Goal: Information Seeking & Learning: Learn about a topic

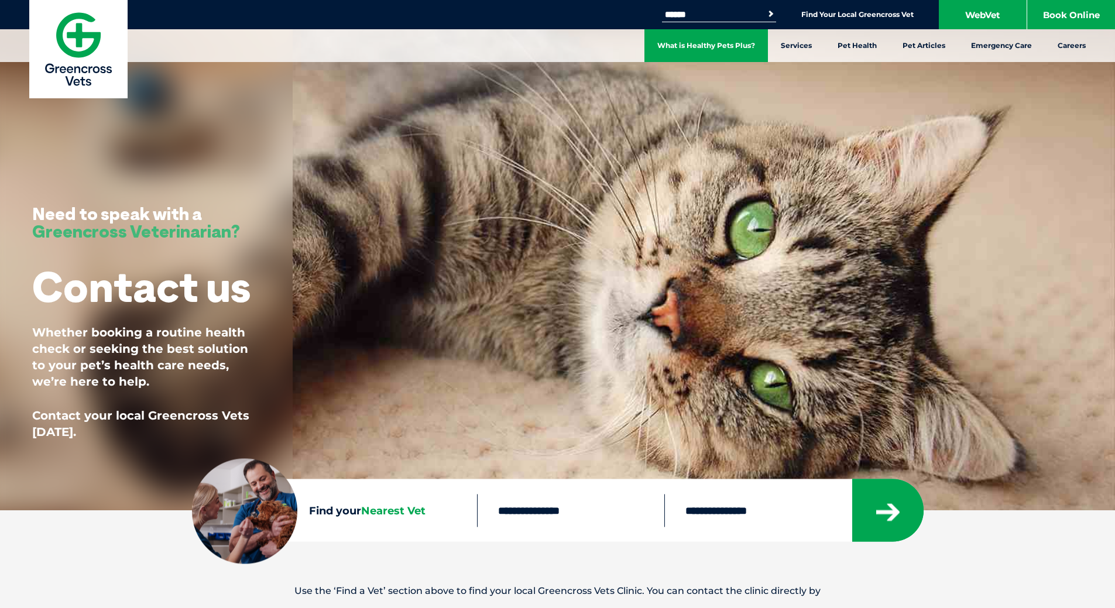
click at [736, 49] on link "What is Healthy Pets Plus?" at bounding box center [707, 45] width 124 height 33
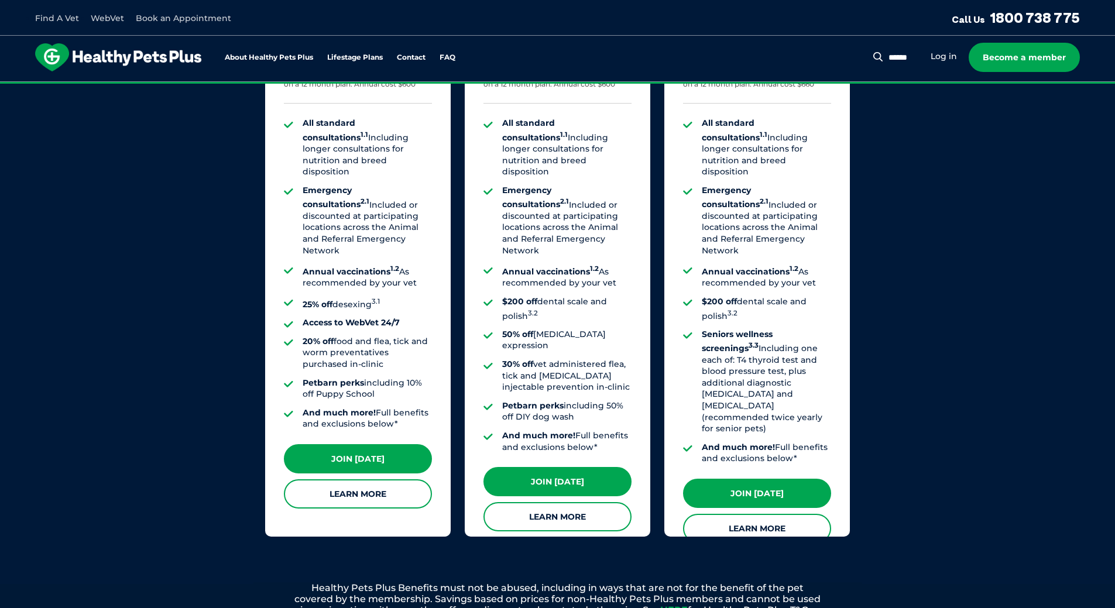
scroll to position [937, 0]
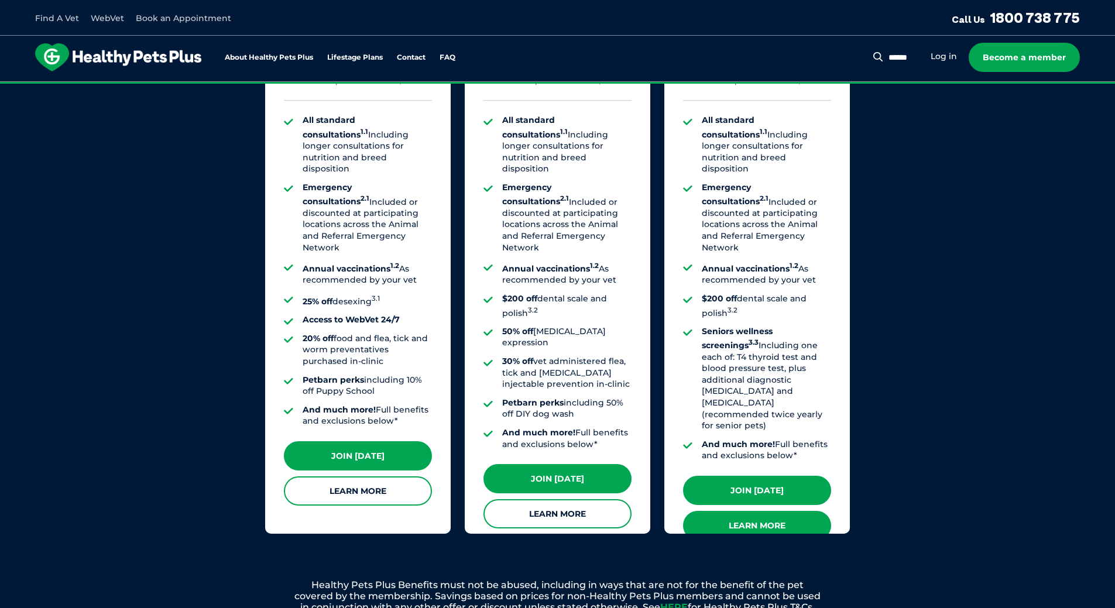
click at [784, 511] on link "Learn More" at bounding box center [757, 525] width 148 height 29
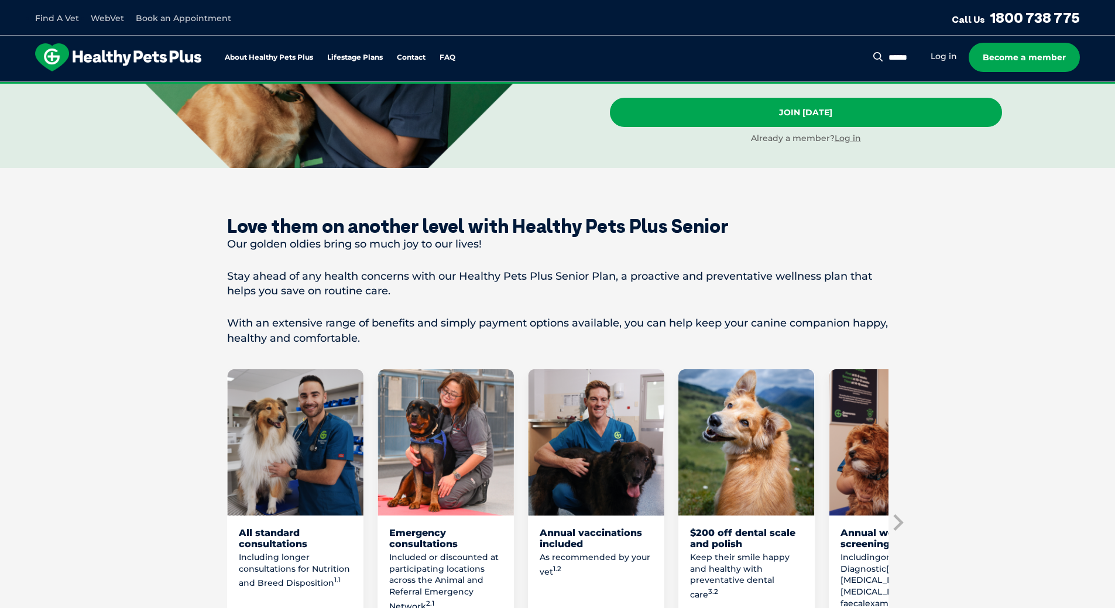
scroll to position [351, 0]
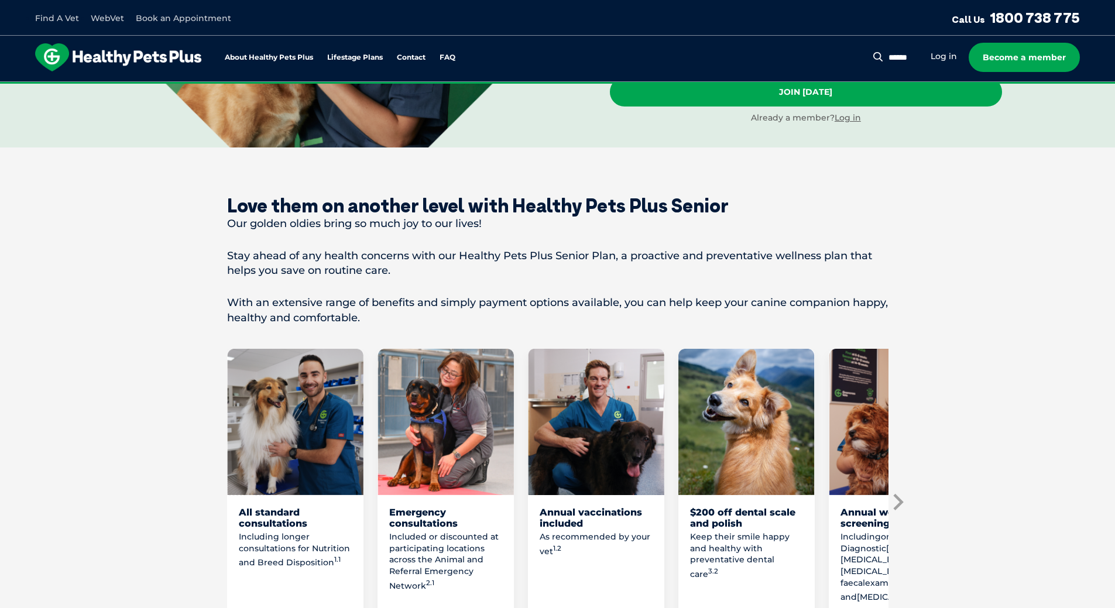
click at [898, 497] on icon "Next slide" at bounding box center [898, 502] width 10 height 16
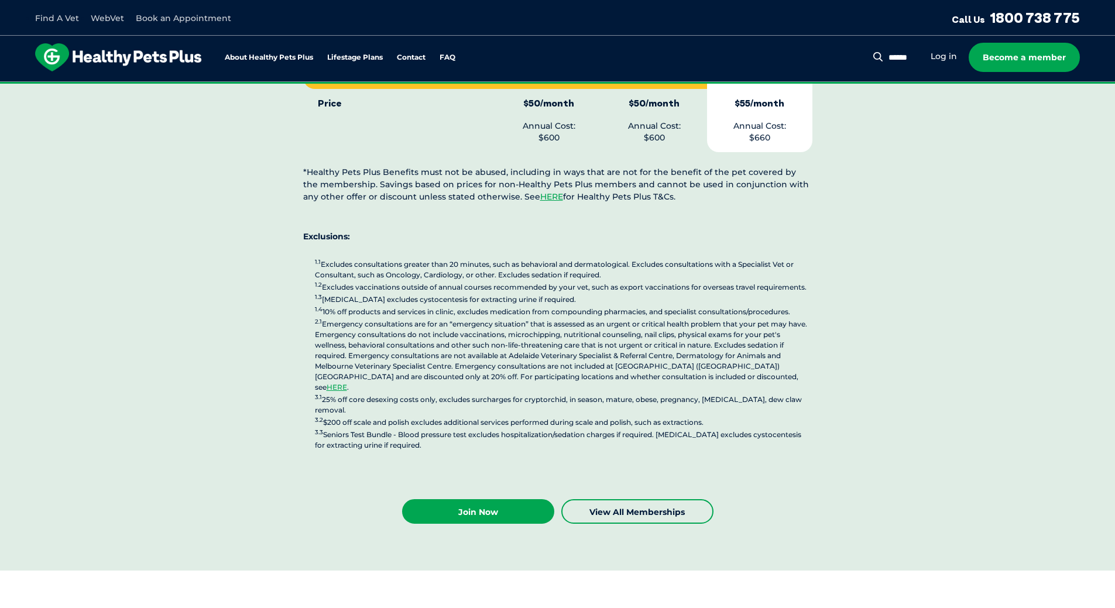
scroll to position [3161, 0]
